Goal: Task Accomplishment & Management: Use online tool/utility

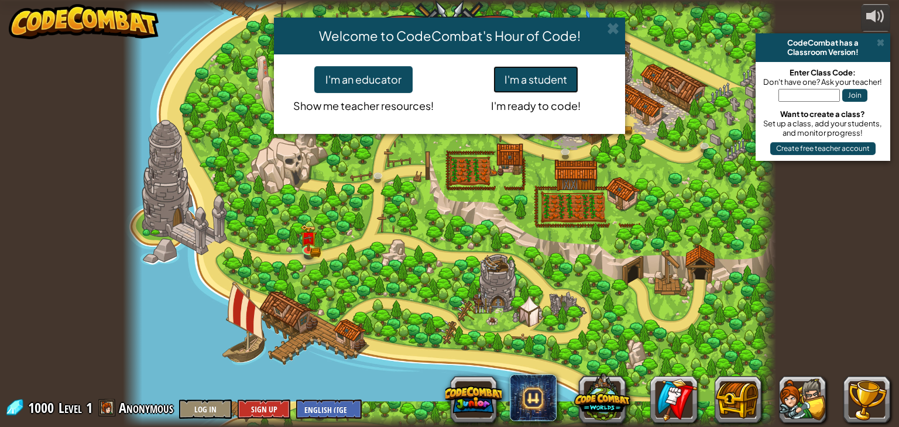
click at [548, 78] on button "I'm a student" at bounding box center [535, 79] width 85 height 27
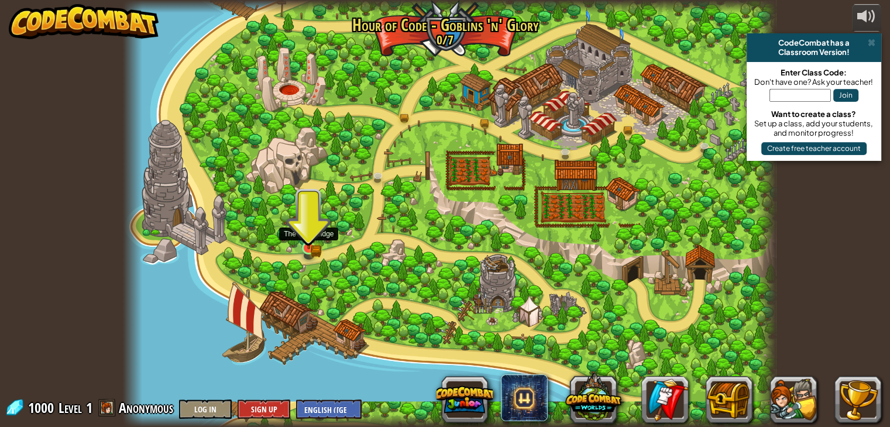
click at [310, 249] on img at bounding box center [309, 232] width 16 height 36
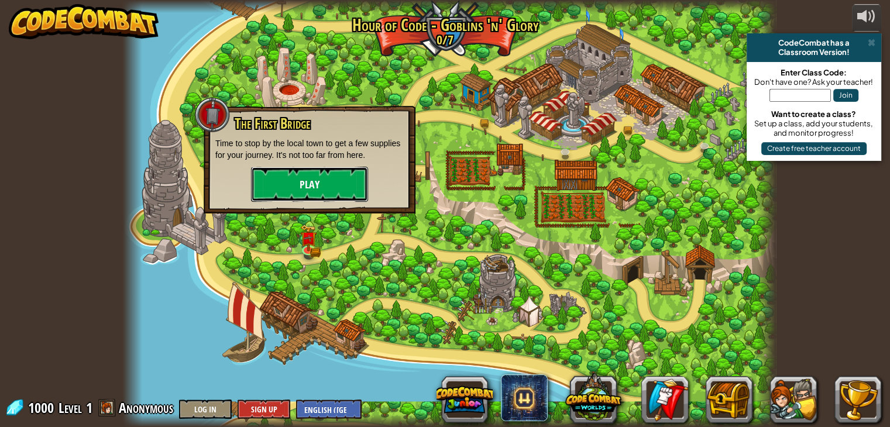
click at [307, 188] on button "Play" at bounding box center [309, 184] width 117 height 35
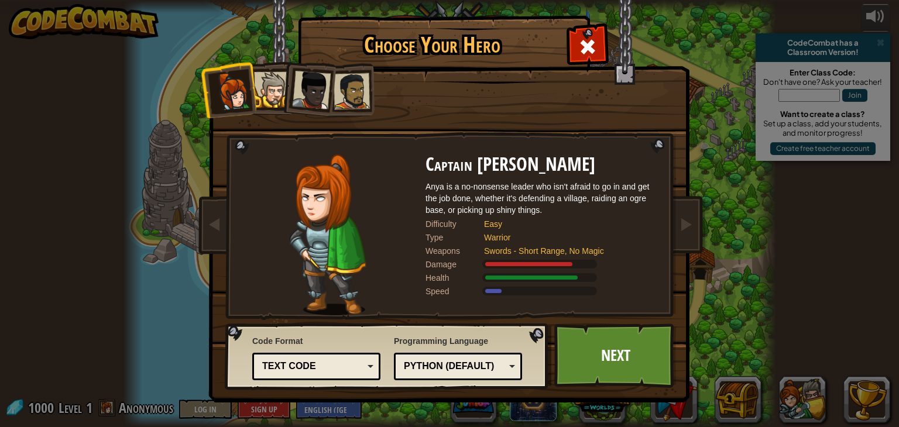
click at [253, 94] on li at bounding box center [228, 89] width 57 height 57
click at [262, 84] on div at bounding box center [272, 90] width 36 height 36
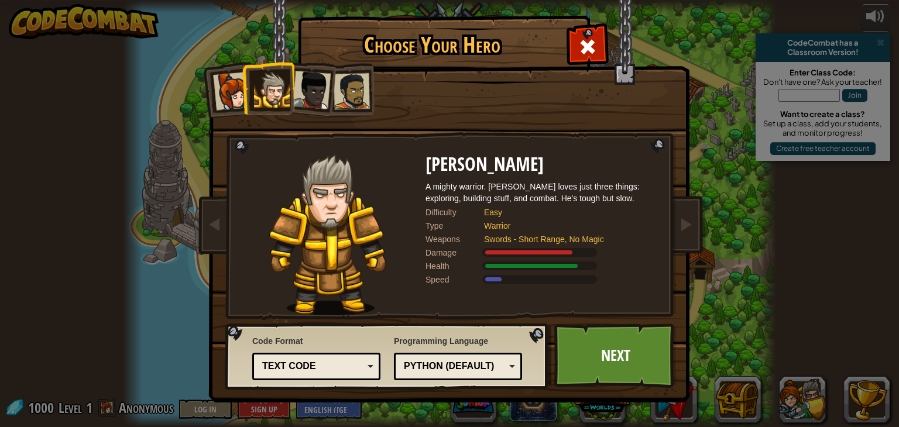
click at [323, 91] on div at bounding box center [311, 90] width 39 height 39
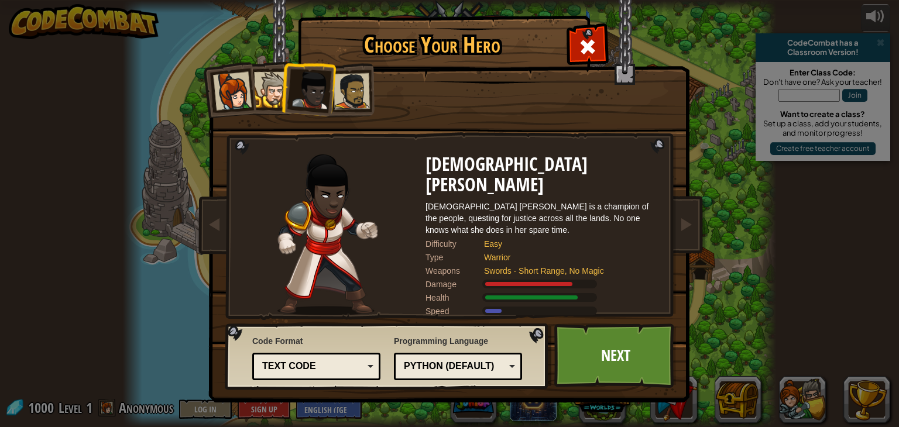
click at [373, 92] on li at bounding box center [348, 90] width 54 height 54
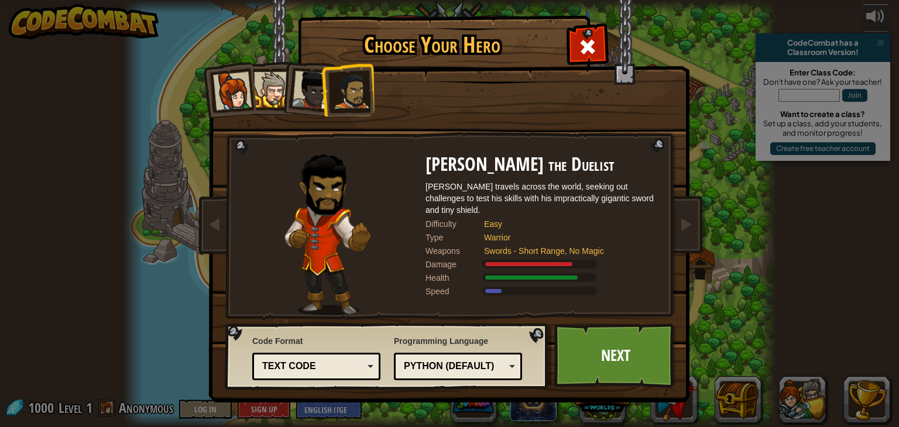
click at [321, 92] on li at bounding box center [348, 90] width 54 height 54
click at [305, 97] on div at bounding box center [311, 90] width 39 height 39
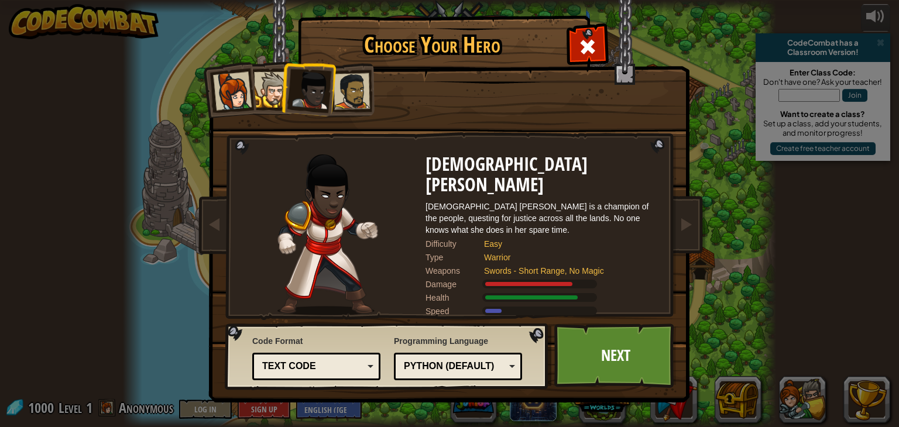
click at [276, 99] on div at bounding box center [272, 90] width 36 height 36
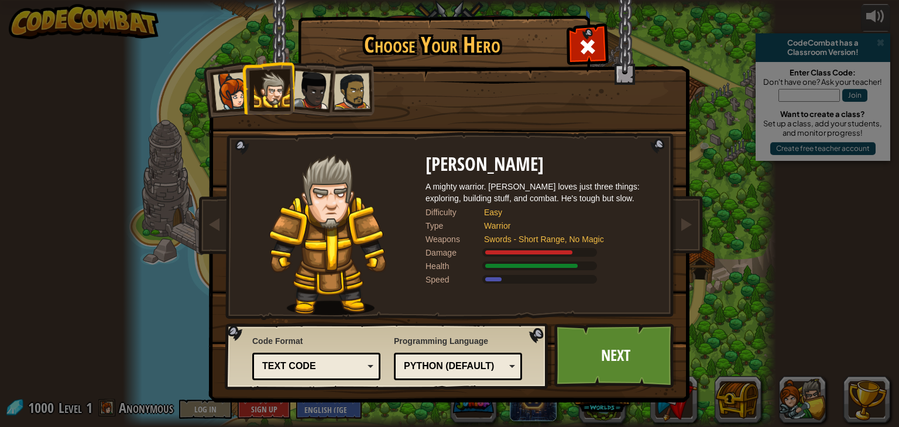
click at [242, 95] on li at bounding box center [268, 87] width 53 height 53
click at [216, 92] on div at bounding box center [232, 91] width 39 height 39
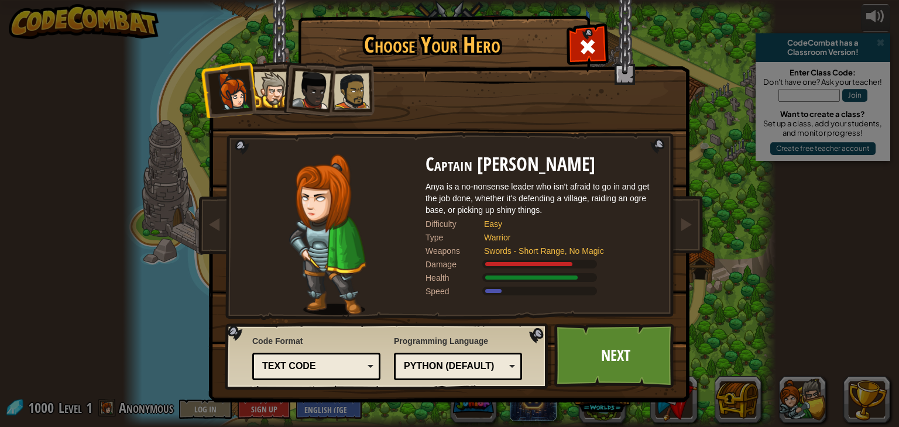
click at [318, 90] on div at bounding box center [311, 90] width 39 height 39
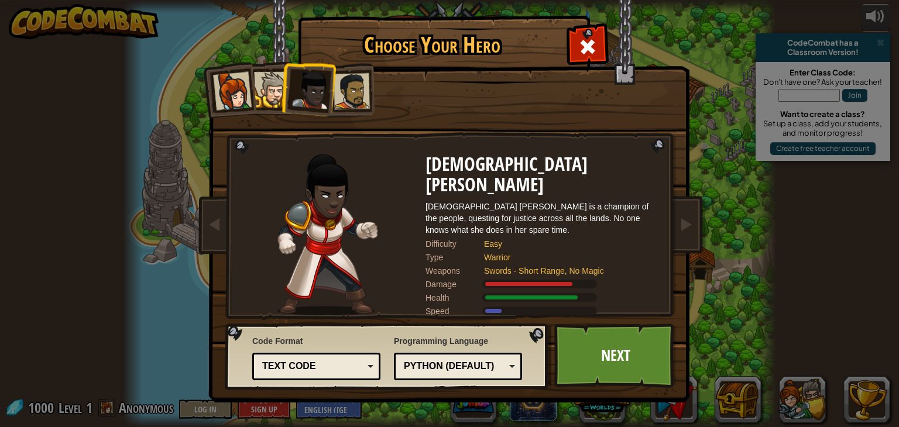
click at [274, 98] on div at bounding box center [272, 90] width 36 height 36
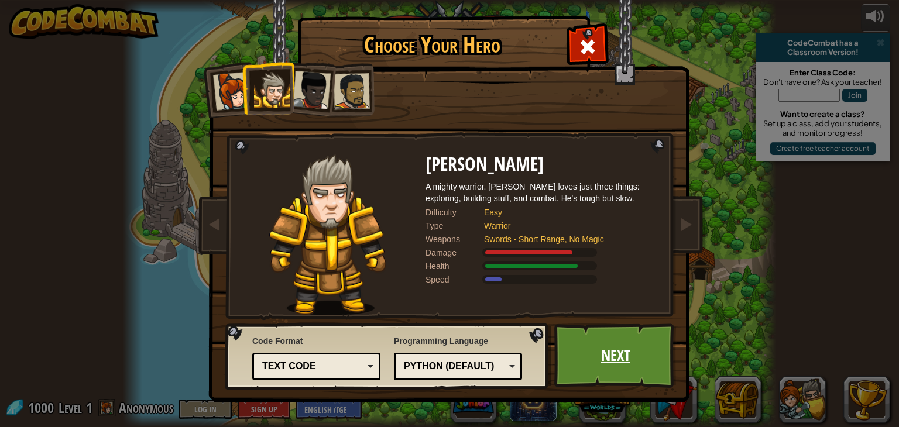
click at [618, 349] on link "Next" at bounding box center [615, 356] width 122 height 64
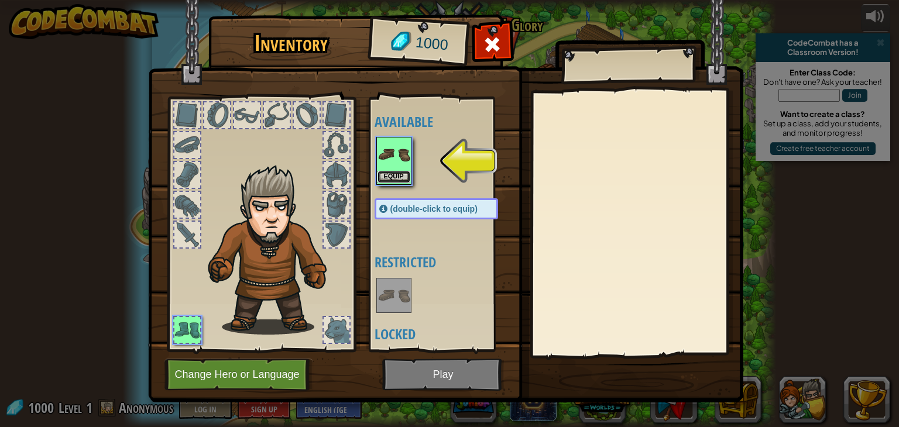
click at [390, 176] on button "Equip" at bounding box center [393, 177] width 33 height 12
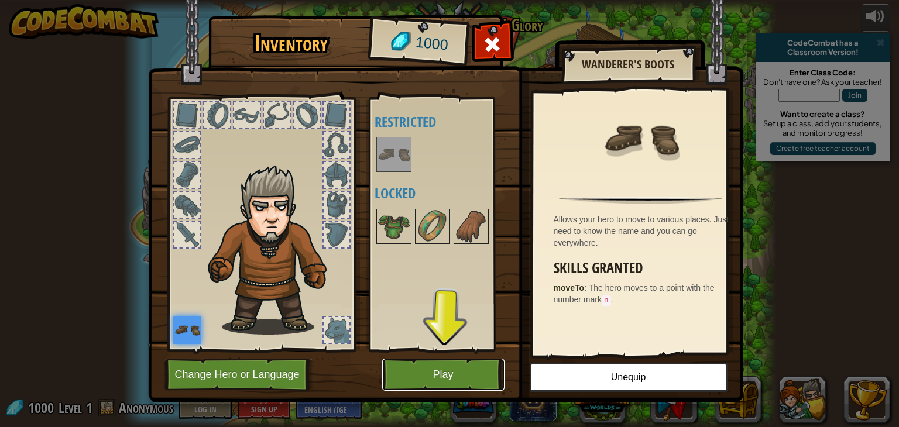
click at [425, 367] on button "Play" at bounding box center [443, 375] width 122 height 32
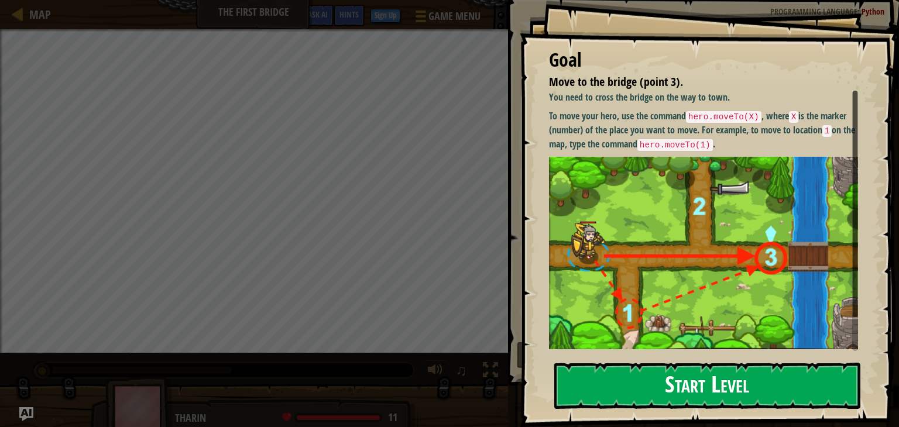
click at [725, 393] on button "Start Level" at bounding box center [707, 386] width 306 height 46
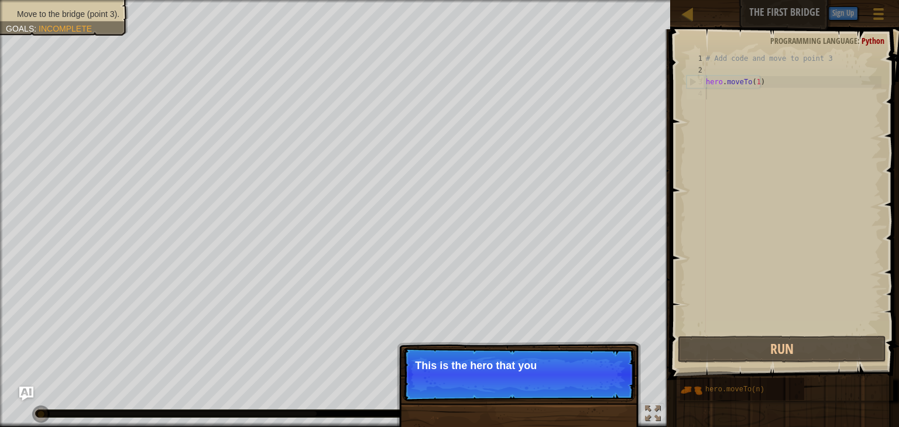
click at [527, 363] on p "This is the hero that you" at bounding box center [519, 366] width 208 height 12
drag, startPoint x: 525, startPoint y: 384, endPoint x: 520, endPoint y: 390, distance: 7.0
click at [524, 387] on p "Skip (esc) Continue This is the hero that you control with" at bounding box center [519, 375] width 232 height 54
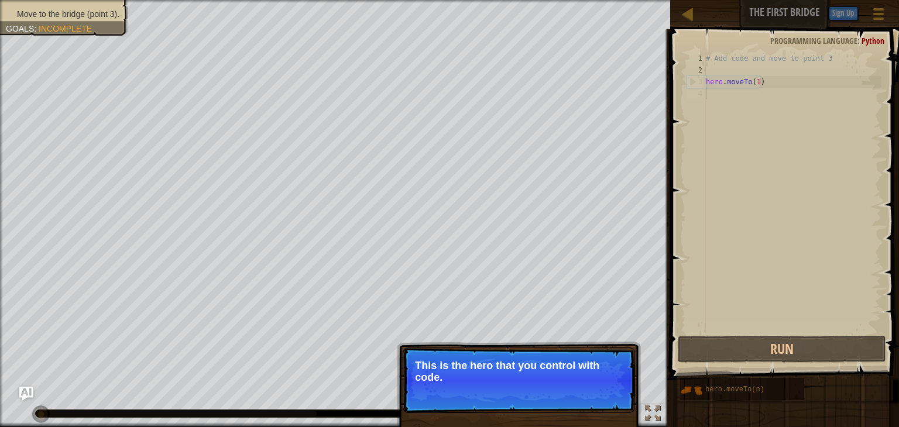
click at [497, 362] on p "This is the hero that you control with code." at bounding box center [519, 371] width 208 height 23
click at [623, 396] on button "Continue" at bounding box center [601, 393] width 49 height 15
click at [576, 381] on p "Get to the bridge by going to point 3 on the map." at bounding box center [519, 372] width 208 height 25
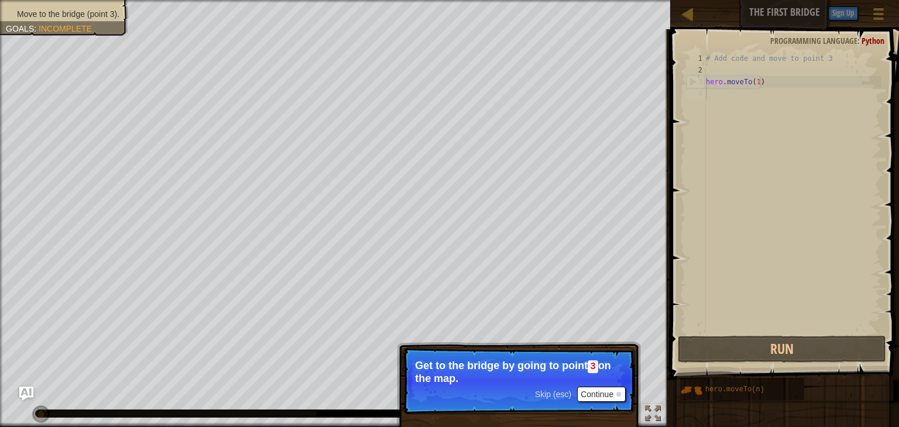
drag, startPoint x: 604, startPoint y: 403, endPoint x: 607, endPoint y: 391, distance: 11.7
click at [604, 403] on p "Skip (esc) Continue Get to the bridge by going to point 3 on the map." at bounding box center [519, 381] width 232 height 67
click at [607, 390] on button "Continue" at bounding box center [601, 394] width 49 height 15
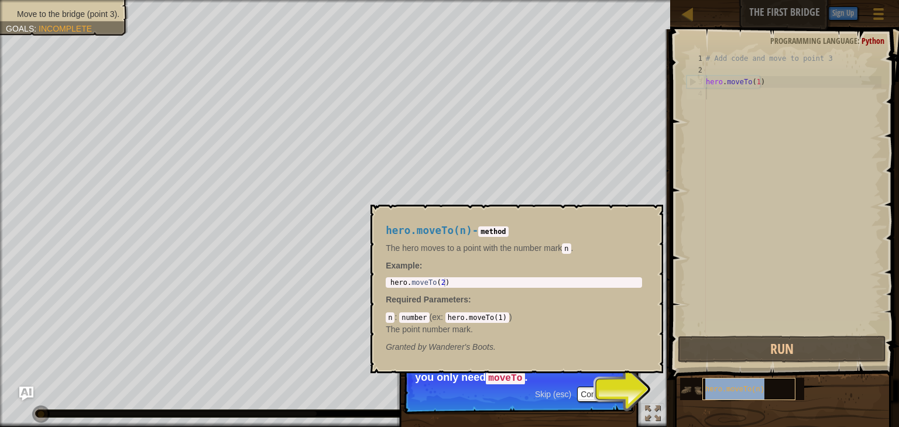
click at [721, 386] on span "hero.moveTo(n)" at bounding box center [734, 390] width 59 height 8
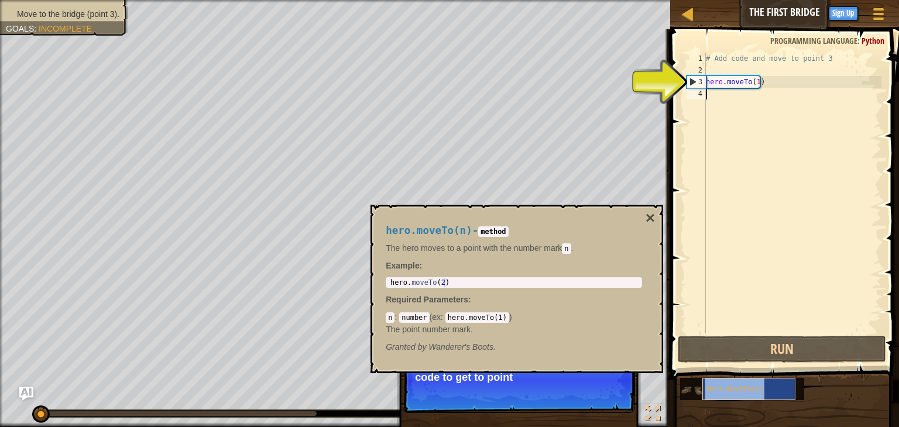
click at [727, 394] on div "hero.moveTo(n)" at bounding box center [748, 389] width 93 height 22
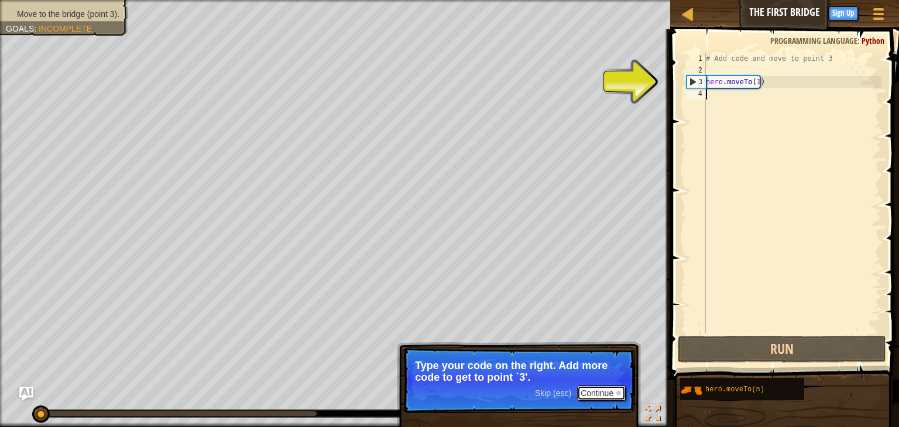
click at [594, 396] on button "Continue" at bounding box center [601, 393] width 49 height 15
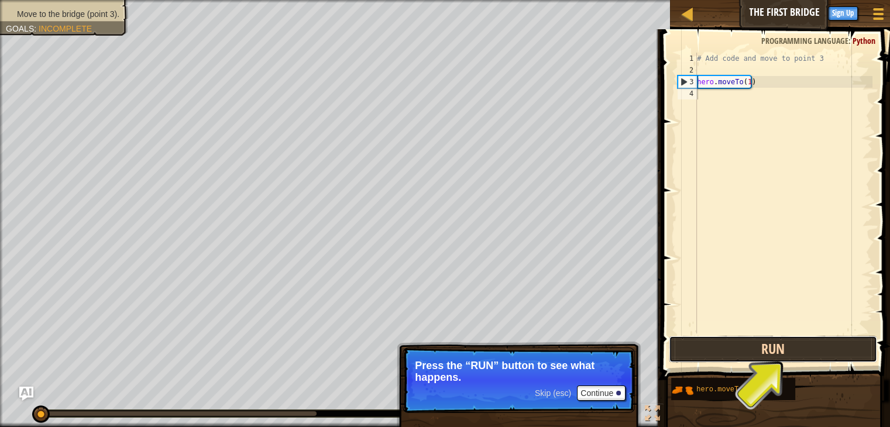
click at [704, 349] on button "Run" at bounding box center [773, 349] width 208 height 27
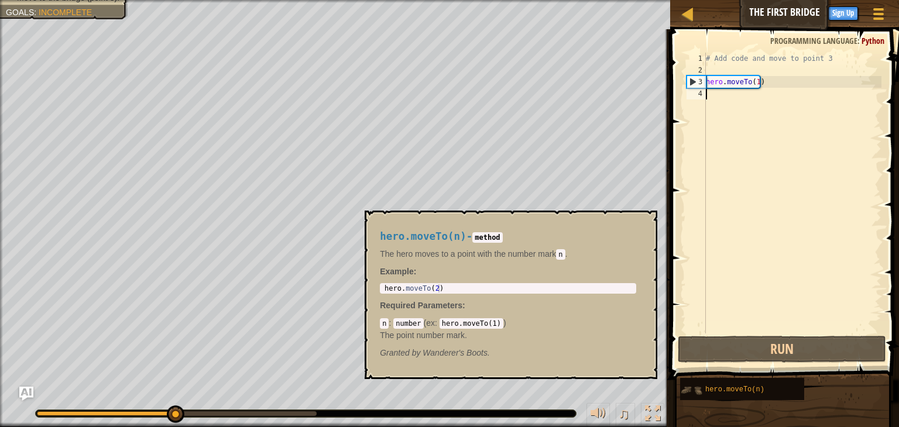
click at [702, 391] on img at bounding box center [691, 390] width 22 height 22
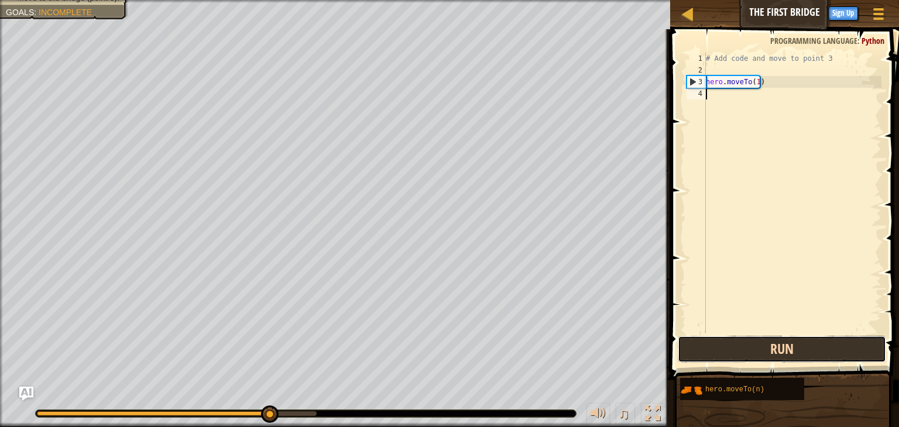
click at [765, 343] on button "Run" at bounding box center [782, 349] width 208 height 27
click at [766, 343] on button "Run" at bounding box center [782, 349] width 208 height 27
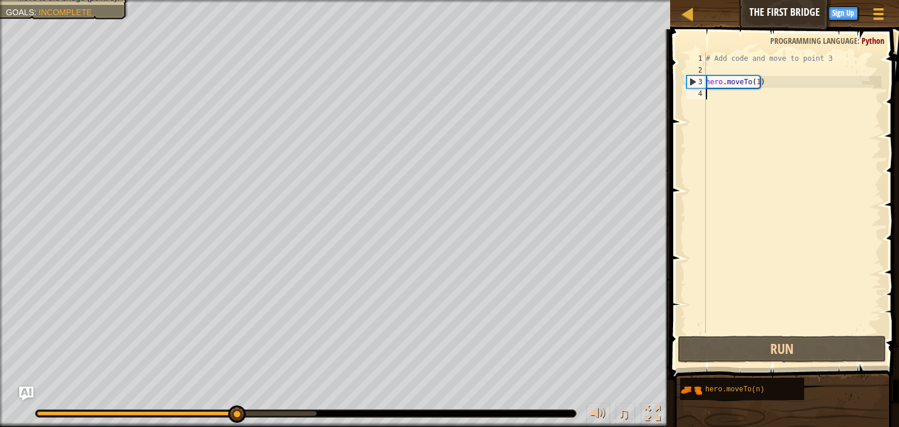
click at [711, 67] on div "# Add code and move to point 3 hero . moveTo ( 1 )" at bounding box center [792, 205] width 178 height 304
drag, startPoint x: 728, startPoint y: 85, endPoint x: 730, endPoint y: 73, distance: 11.8
click at [730, 73] on div "# Add code and move to point 3 hero . moveTo ( 1 )" at bounding box center [792, 205] width 178 height 304
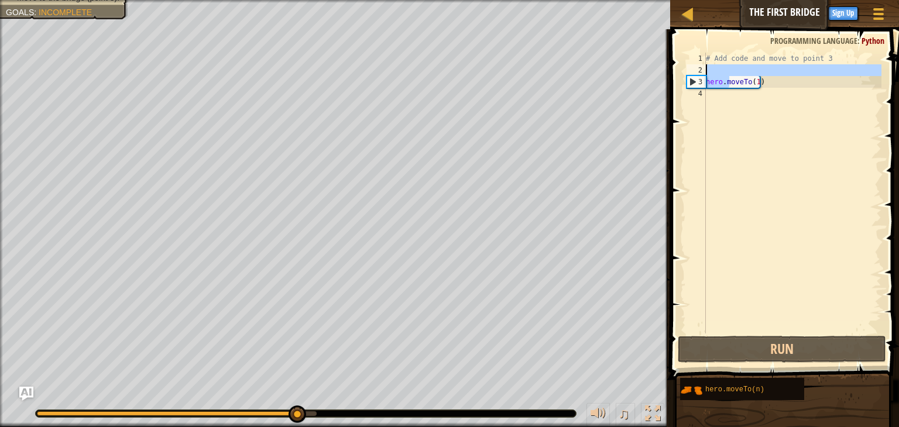
click at [711, 64] on div "# Add code and move to point 3 hero . moveTo ( 1 )" at bounding box center [792, 205] width 178 height 304
type textarea "# Add code and move to point 3"
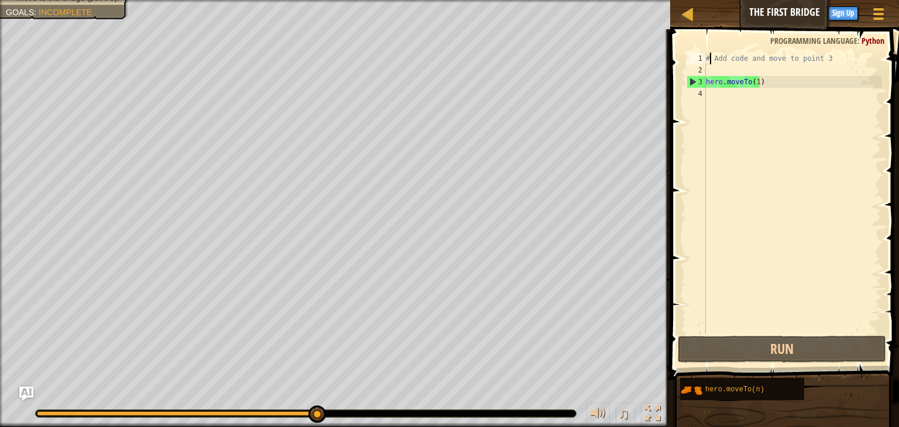
click at [719, 63] on div "# Add code and move to point 3 hero . moveTo ( 1 )" at bounding box center [792, 205] width 178 height 304
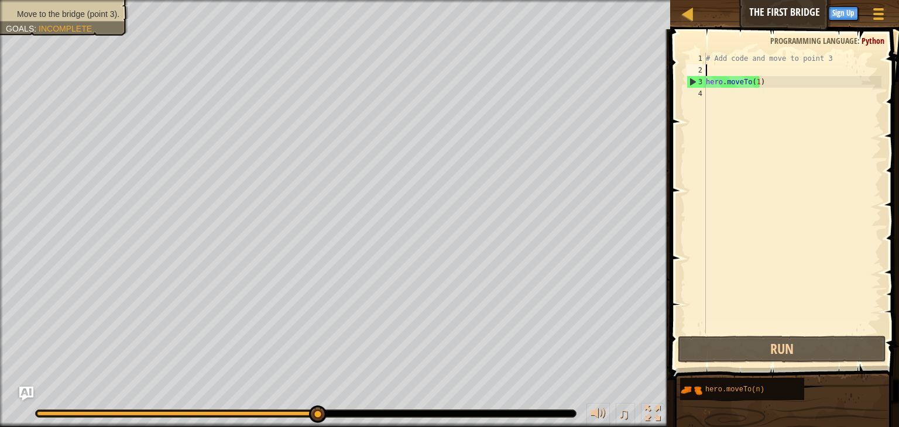
click at [721, 71] on div "# Add code and move to point 3 hero . moveTo ( 1 )" at bounding box center [792, 205] width 178 height 304
click at [716, 77] on div "# Add code and move to point 3 hero . moveTo ( 1 )" at bounding box center [792, 205] width 178 height 304
click at [704, 79] on div "3" at bounding box center [696, 82] width 19 height 12
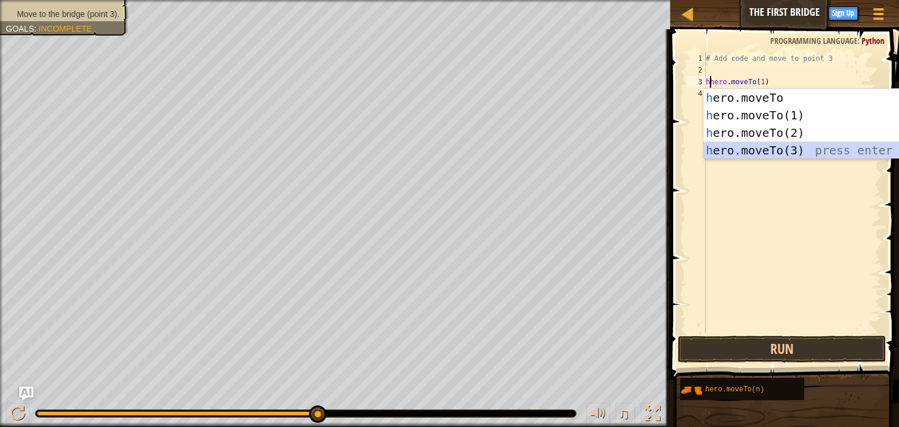
click at [775, 153] on div "h ero.moveTo press enter h ero.moveTo(1) press enter h ero.moveTo(2) press ente…" at bounding box center [813, 141] width 221 height 105
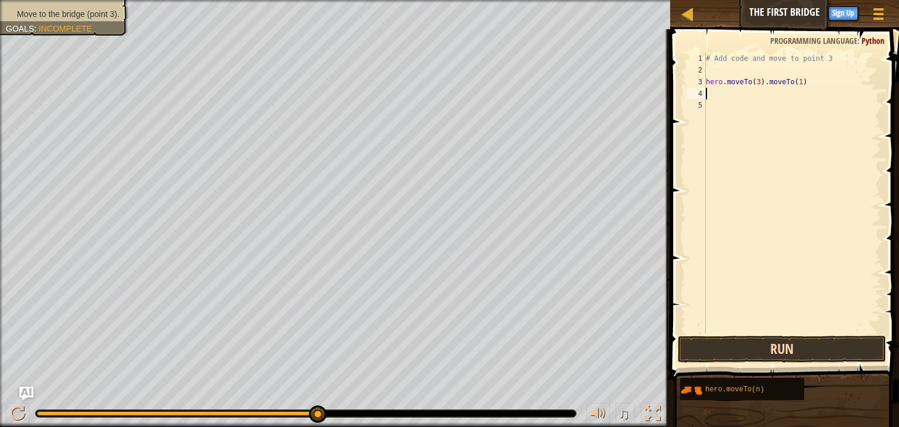
type textarea "hero.moveTo(3).moveTo(1)"
click at [788, 345] on button "Run" at bounding box center [782, 349] width 208 height 27
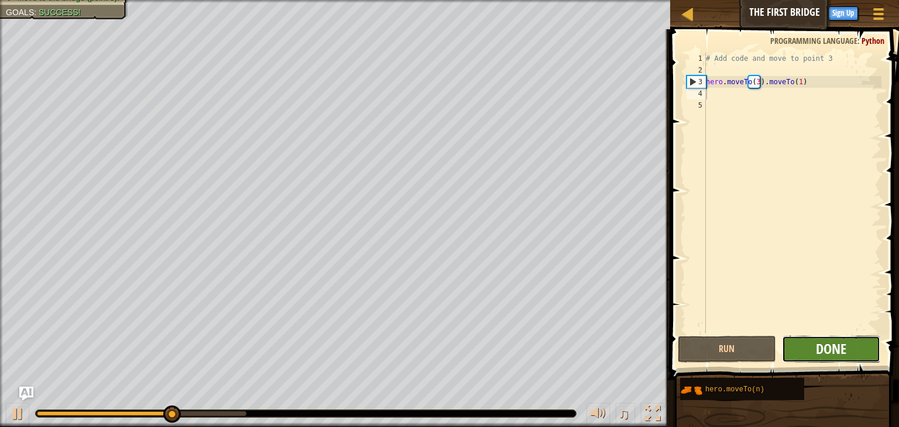
click at [821, 345] on span "Done" at bounding box center [831, 348] width 30 height 19
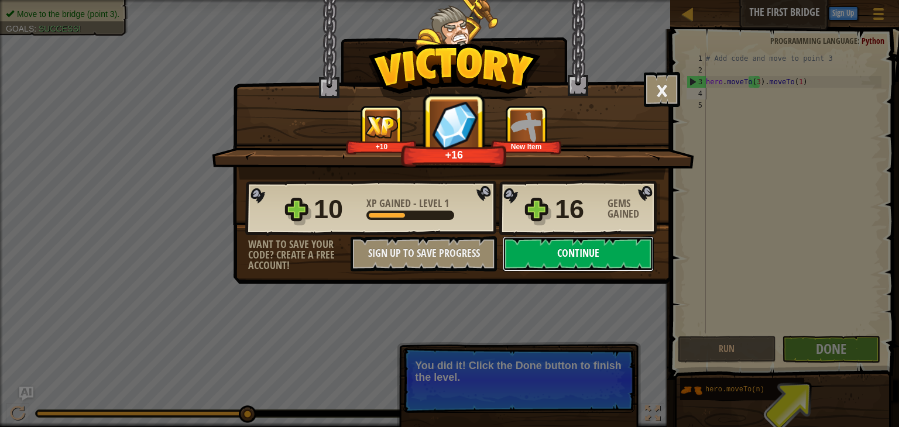
click at [556, 248] on button "Continue" at bounding box center [578, 253] width 151 height 35
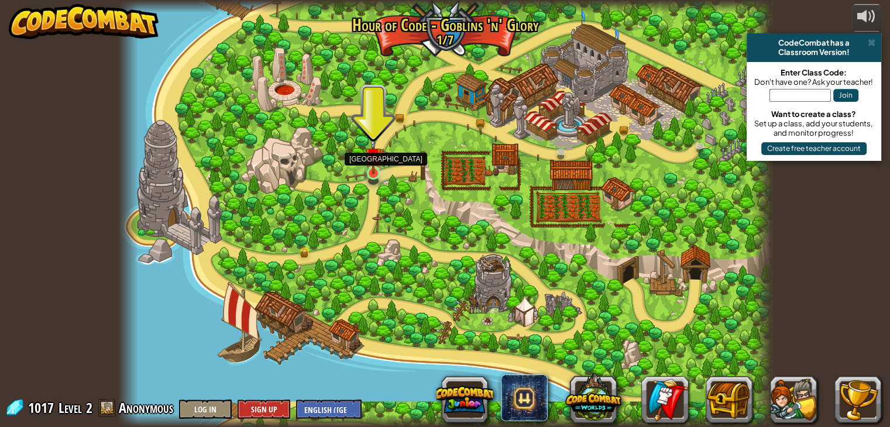
click at [367, 167] on img at bounding box center [373, 155] width 16 height 37
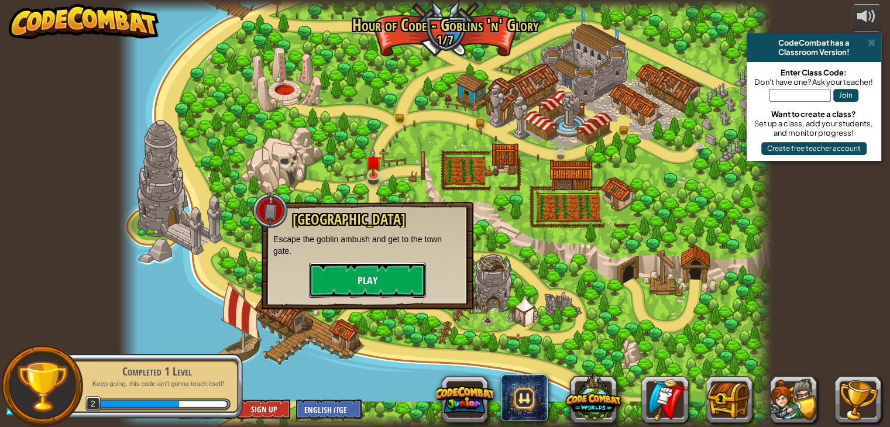
click at [355, 274] on button "Play" at bounding box center [367, 280] width 117 height 35
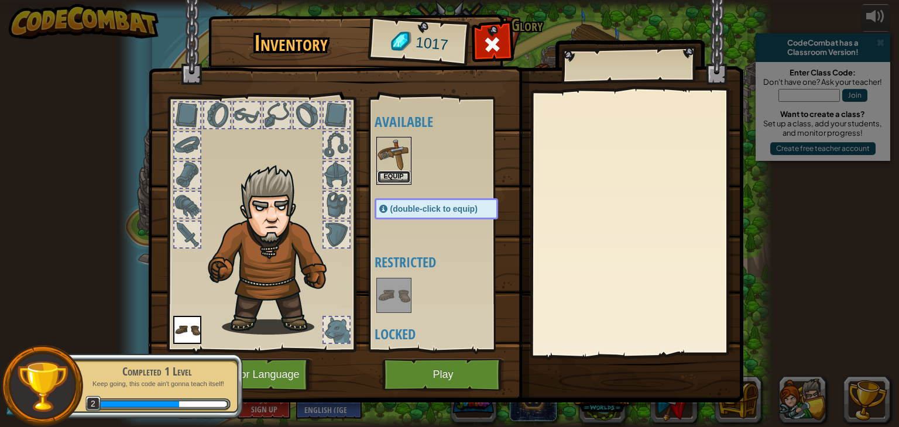
click at [387, 176] on button "Equip" at bounding box center [393, 177] width 33 height 12
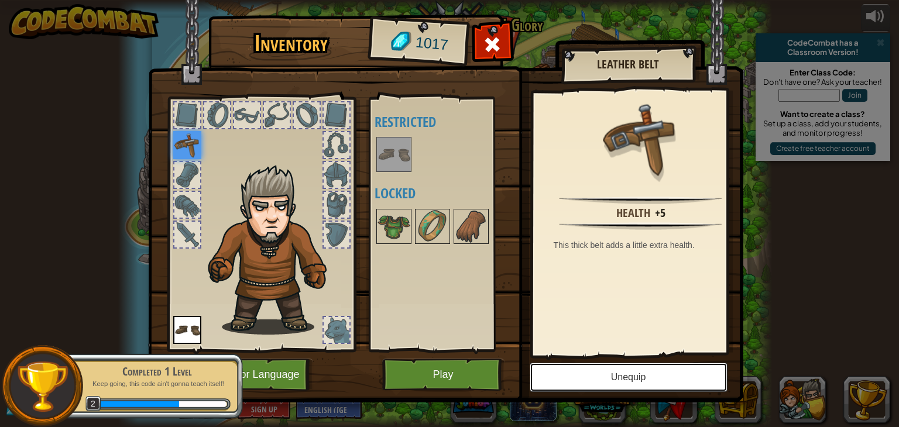
drag, startPoint x: 650, startPoint y: 381, endPoint x: 480, endPoint y: 377, distance: 170.3
click at [480, 377] on div "Inventory 1017 Available Equip (double-click to equip) Restricted Locked Leathe…" at bounding box center [449, 211] width 595 height 386
click at [479, 373] on button "Play" at bounding box center [443, 375] width 122 height 32
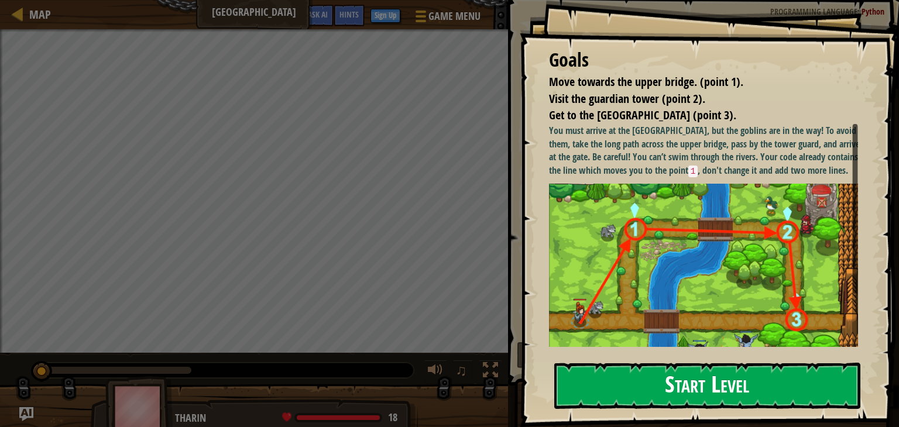
click at [627, 389] on button "Start Level" at bounding box center [707, 386] width 306 height 46
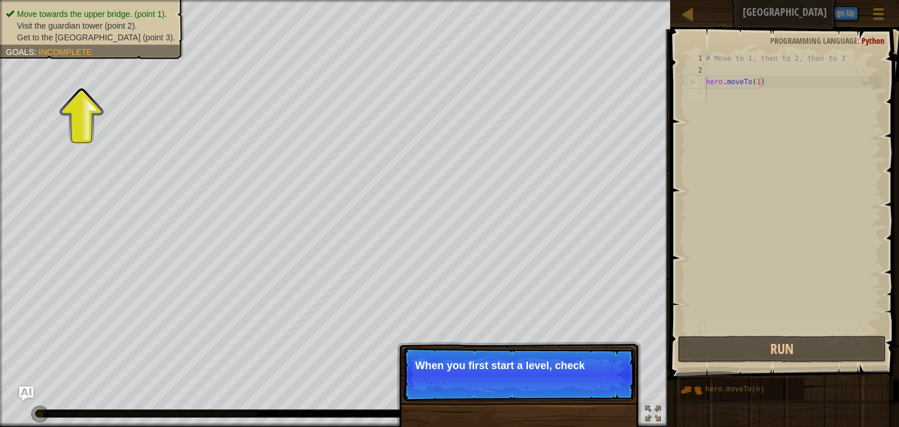
click at [546, 370] on p "When you first start a level, check" at bounding box center [519, 366] width 208 height 12
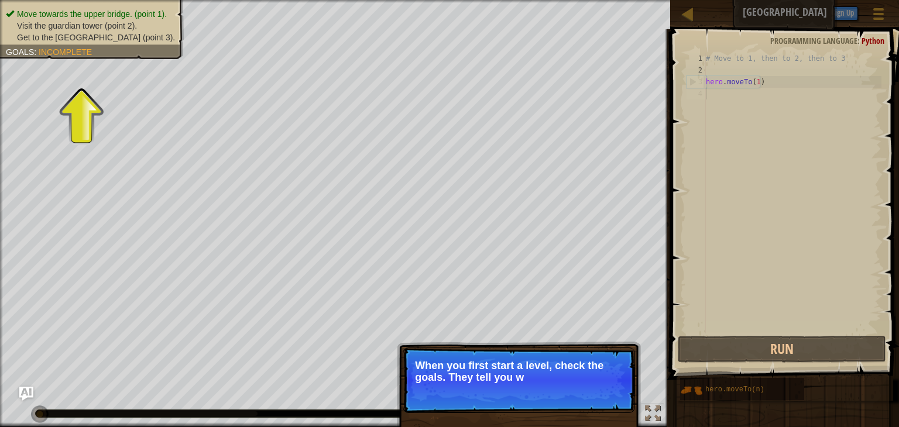
click at [456, 384] on p "Skip (esc) Continue When you first start a level, check the goals. They tell yo…" at bounding box center [519, 381] width 232 height 66
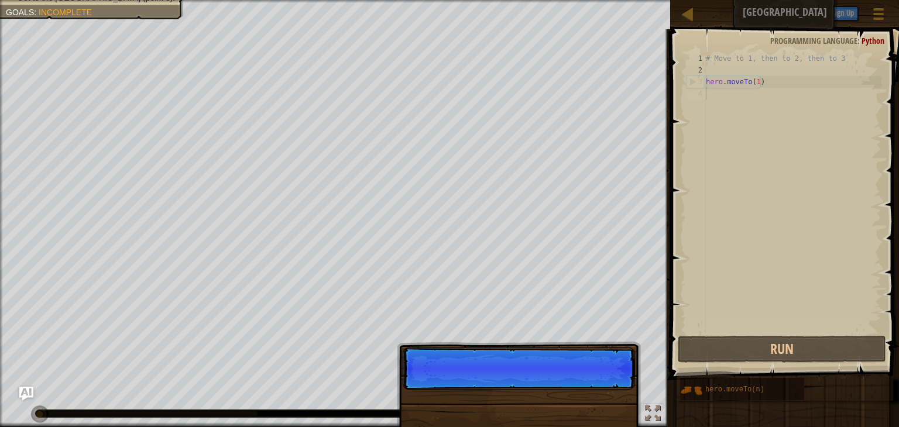
scroll to position [5, 0]
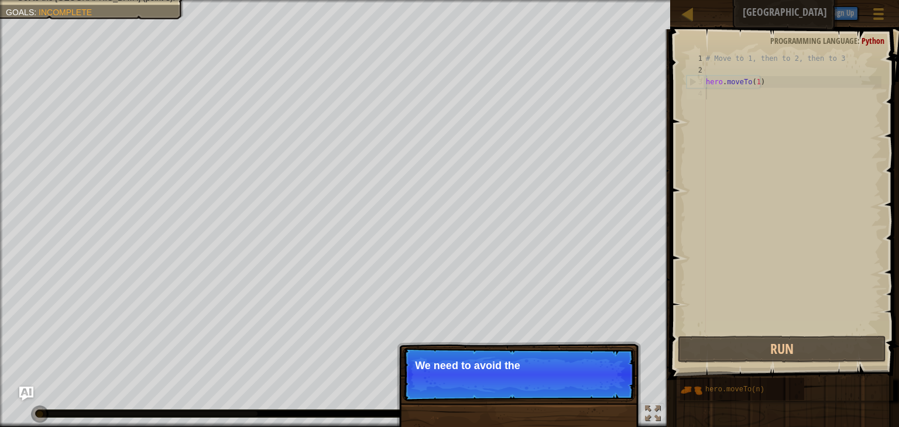
click at [586, 386] on p "Skip (esc) Continue We need to avoid the" at bounding box center [519, 375] width 232 height 54
click at [600, 380] on button "Continue" at bounding box center [601, 381] width 49 height 15
click at [594, 380] on p "Skip (esc) Continue First, the hero mov" at bounding box center [519, 375] width 232 height 54
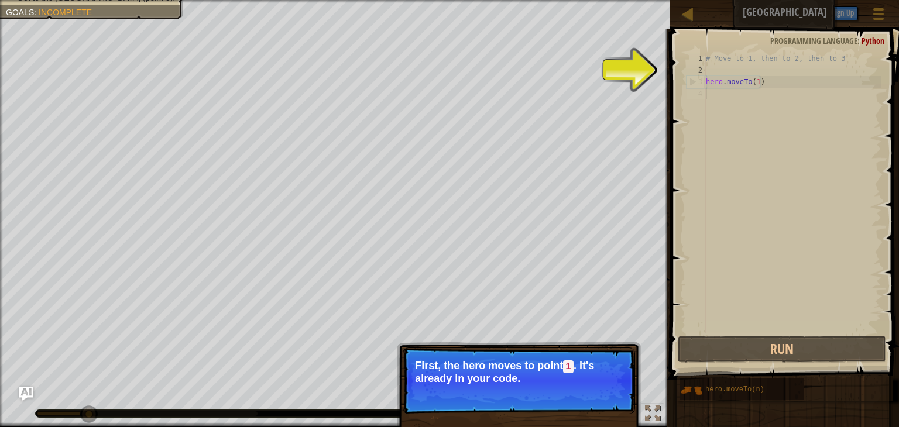
drag, startPoint x: 706, startPoint y: 181, endPoint x: 716, endPoint y: 198, distance: 19.9
click at [704, 198] on div "1 2 3 4 # Move to 1, then to 2, then to 3 hero . moveTo ( 1 ) ההההההההההההההההה…" at bounding box center [782, 193] width 197 height 281
click at [597, 391] on button "Continue" at bounding box center [601, 394] width 49 height 15
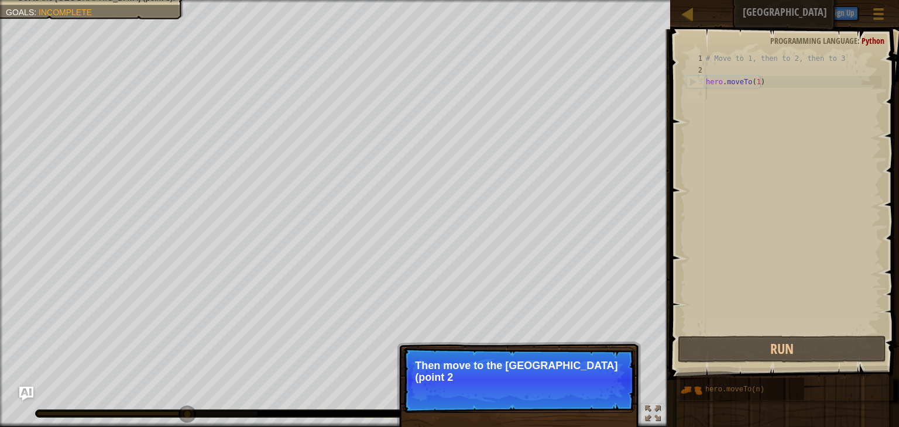
click at [611, 396] on p "Skip (esc) Continue Then move to the [GEOGRAPHIC_DATA] (point 2" at bounding box center [519, 381] width 232 height 66
click at [611, 396] on p "Skip (esc) Continue Then move to the [GEOGRAPHIC_DATA] (point 2), and finally t…" at bounding box center [519, 381] width 232 height 66
click at [595, 401] on p "Skip (esc) Continue Then move to the [GEOGRAPHIC_DATA] (point 2), and finally t…" at bounding box center [519, 381] width 232 height 66
click at [611, 392] on button "Continue" at bounding box center [601, 393] width 49 height 15
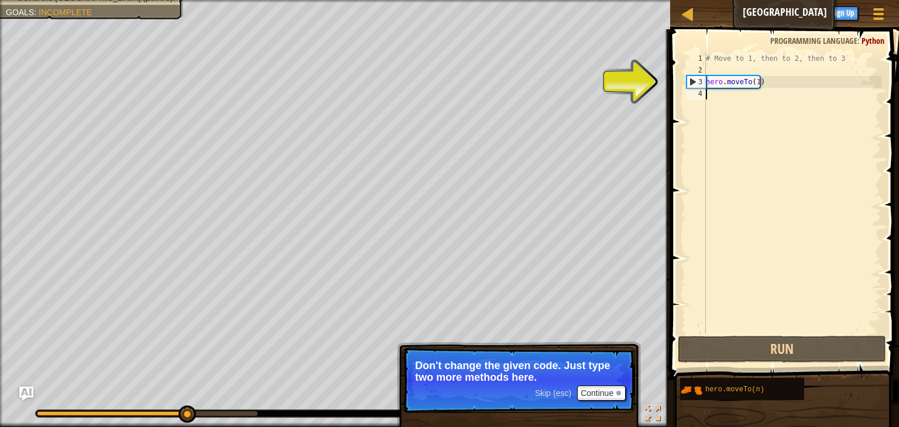
click at [720, 101] on div "# Move to 1, then to 2, then to 3 hero . moveTo ( 1 )" at bounding box center [792, 205] width 178 height 304
click at [719, 82] on div "# Move to 1, then to 2, then to 3 hero . moveTo ( 1 )" at bounding box center [792, 205] width 178 height 304
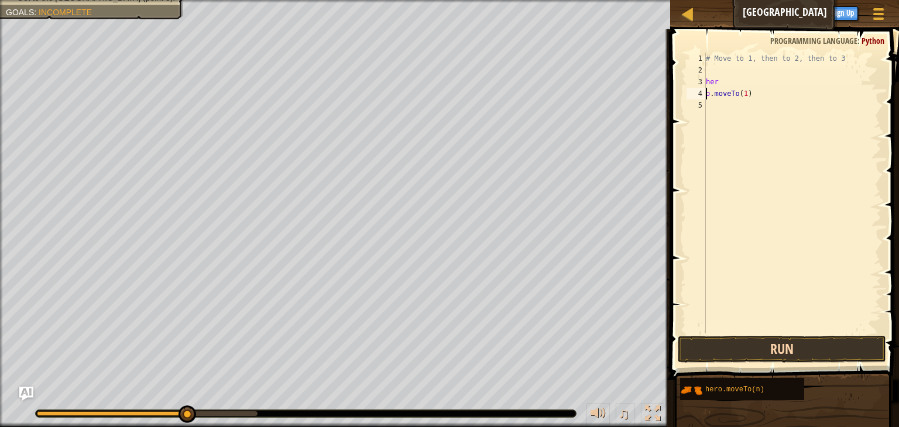
type textarea "o.moveTo(1)"
click at [737, 355] on button "Run" at bounding box center [782, 349] width 208 height 27
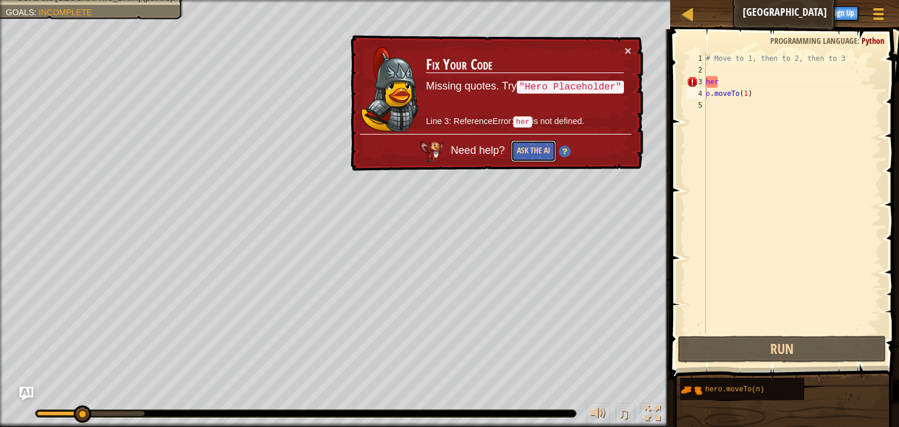
click at [531, 149] on button "Ask the AI" at bounding box center [533, 151] width 45 height 22
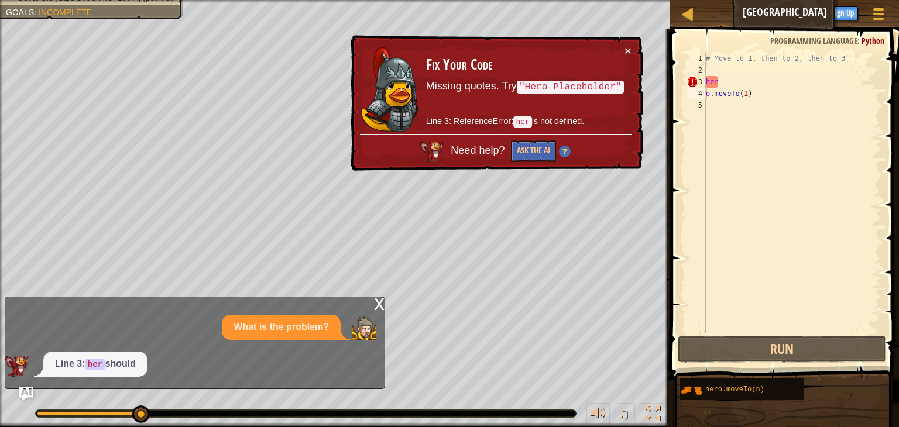
click at [379, 309] on div "x" at bounding box center [379, 303] width 11 height 12
